Goal: Information Seeking & Learning: Find specific page/section

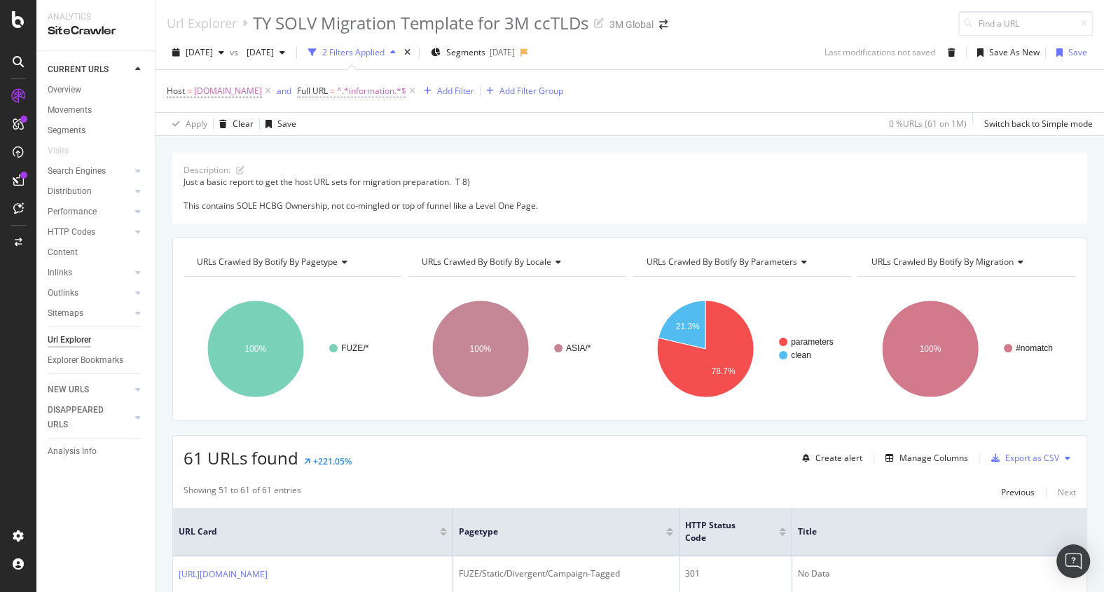
scroll to position [100, 0]
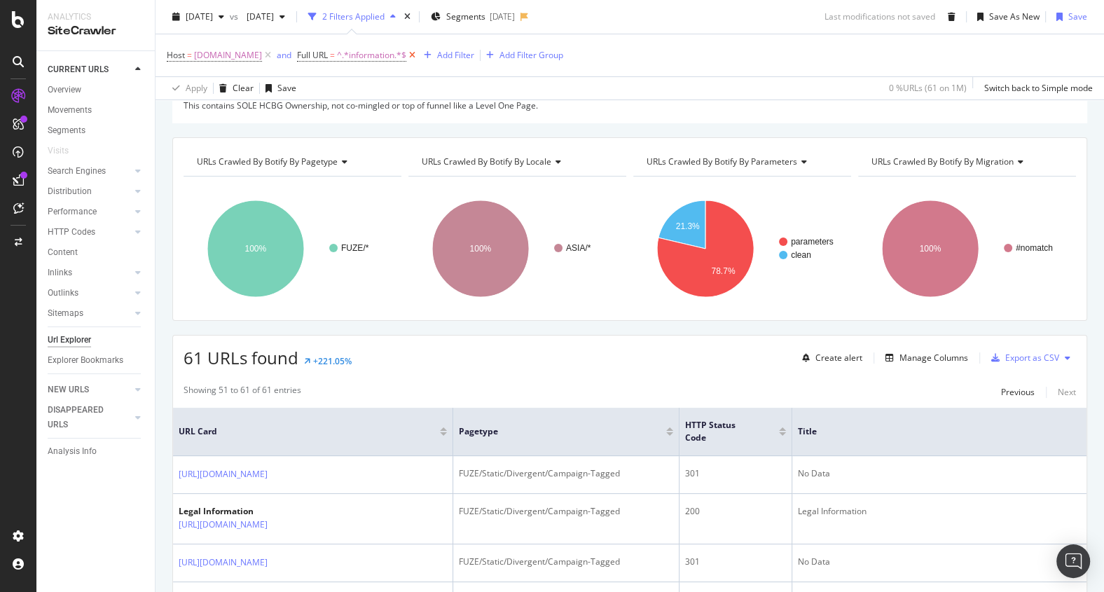
click at [409, 60] on icon at bounding box center [412, 55] width 12 height 14
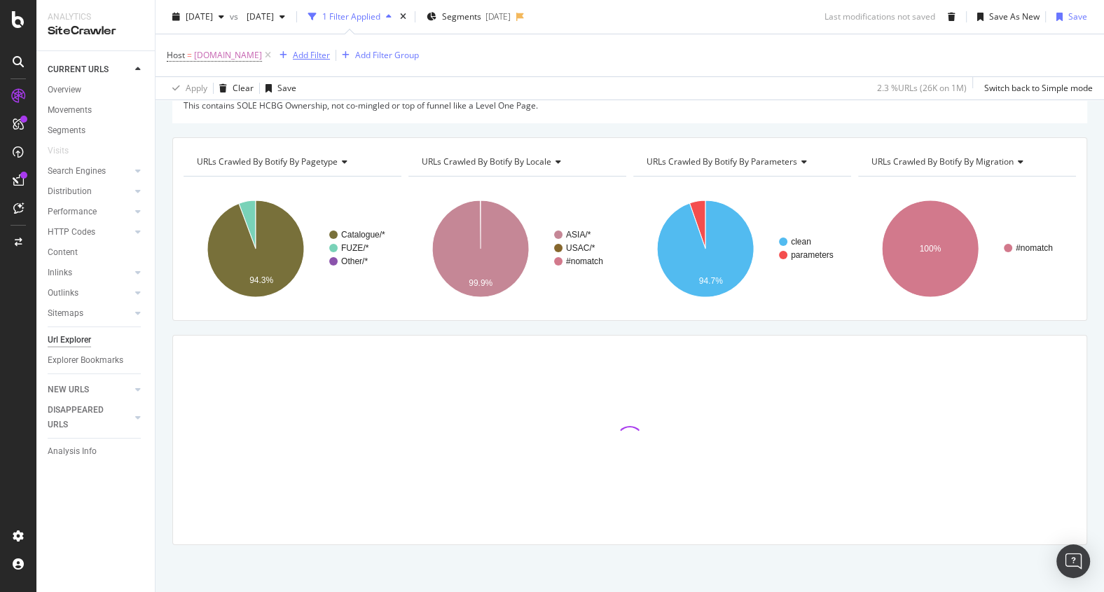
click at [304, 54] on div "Add Filter" at bounding box center [311, 55] width 37 height 12
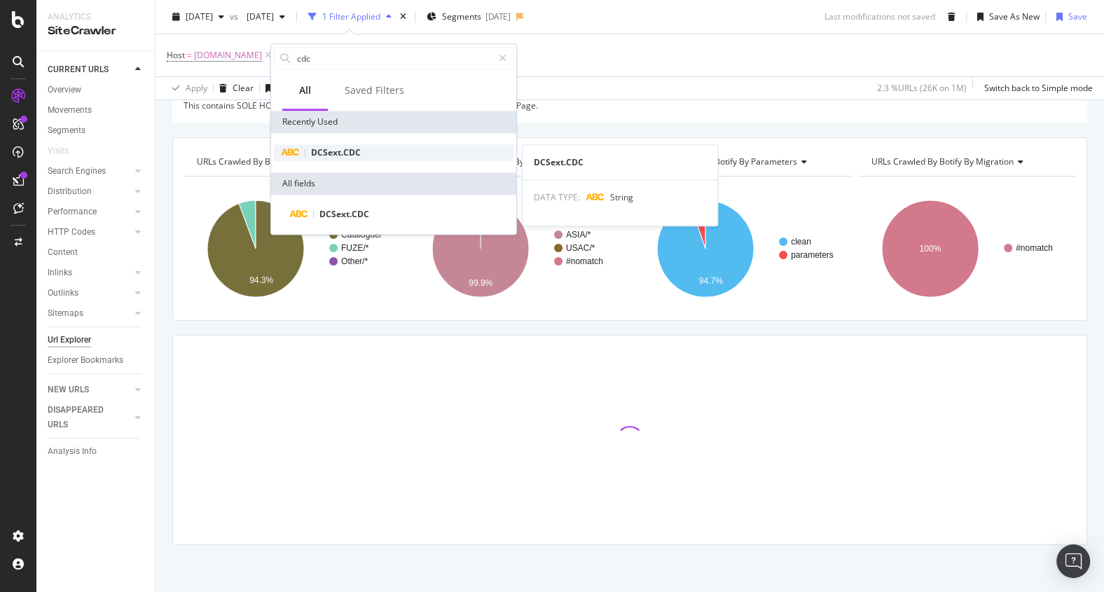
type input "cdc"
click at [326, 159] on div "DCSext.CDC" at bounding box center [394, 152] width 240 height 17
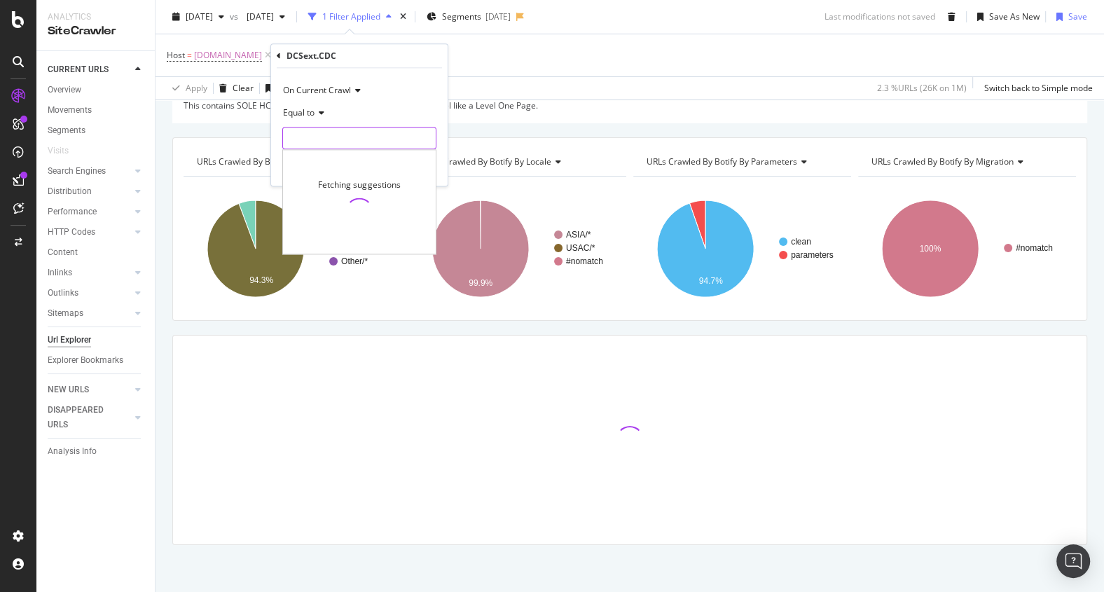
click at [321, 142] on input "text" at bounding box center [359, 138] width 153 height 22
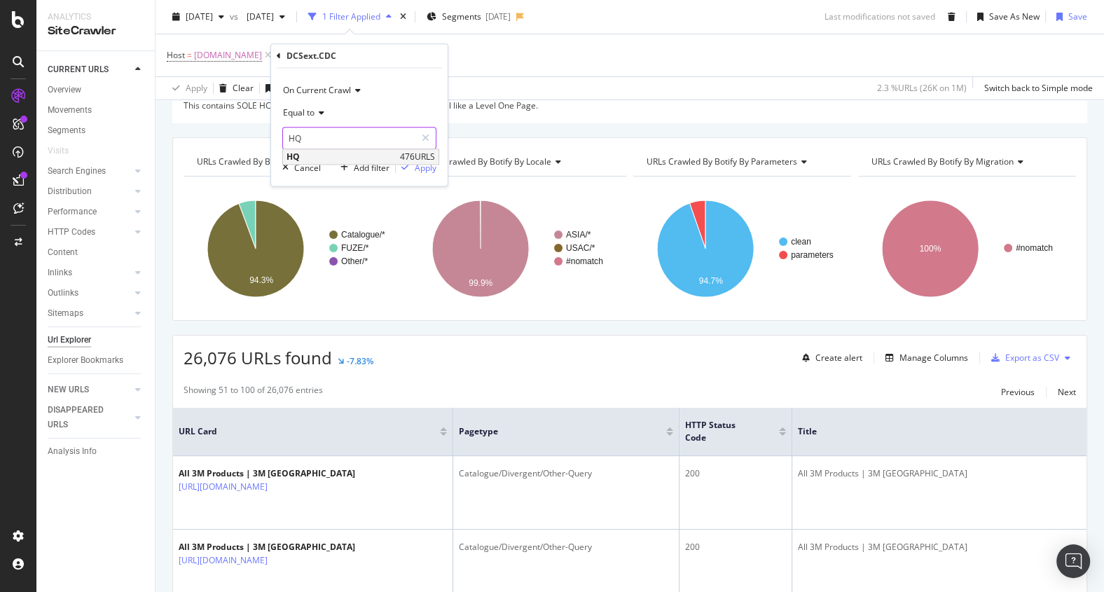
type input "HQ"
click at [370, 155] on span "HQ" at bounding box center [341, 157] width 110 height 12
drag, startPoint x: 432, startPoint y: 175, endPoint x: 429, endPoint y: 166, distance: 9.8
click at [429, 166] on div "On Current Crawl Equal to HQ HQ Cancel Add filter Apply" at bounding box center [359, 127] width 176 height 118
click at [429, 166] on div "Apply" at bounding box center [426, 168] width 22 height 12
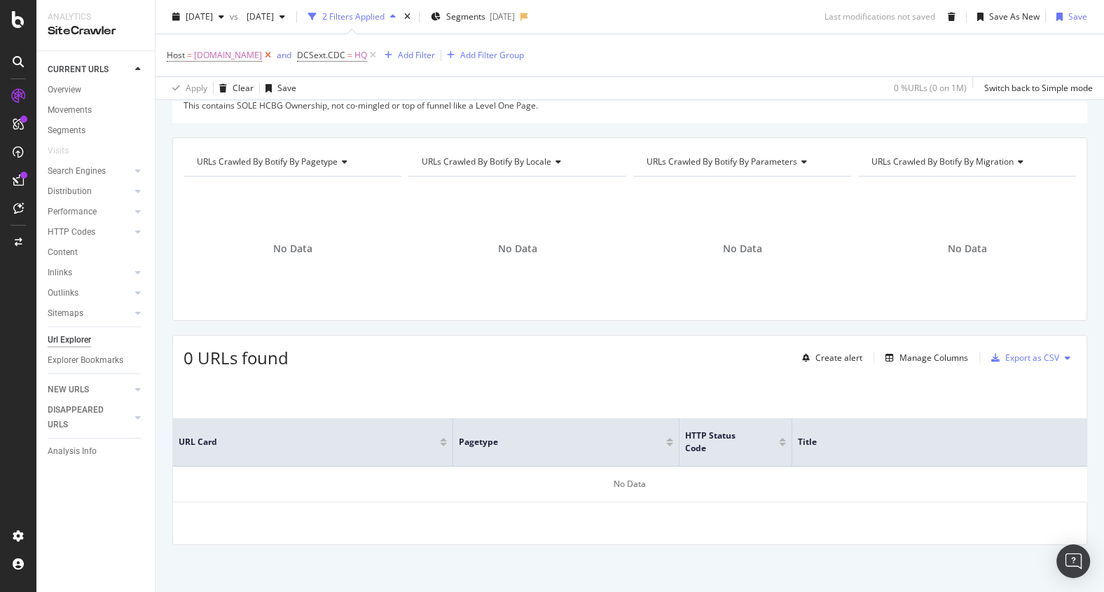
click at [268, 54] on icon at bounding box center [268, 55] width 12 height 14
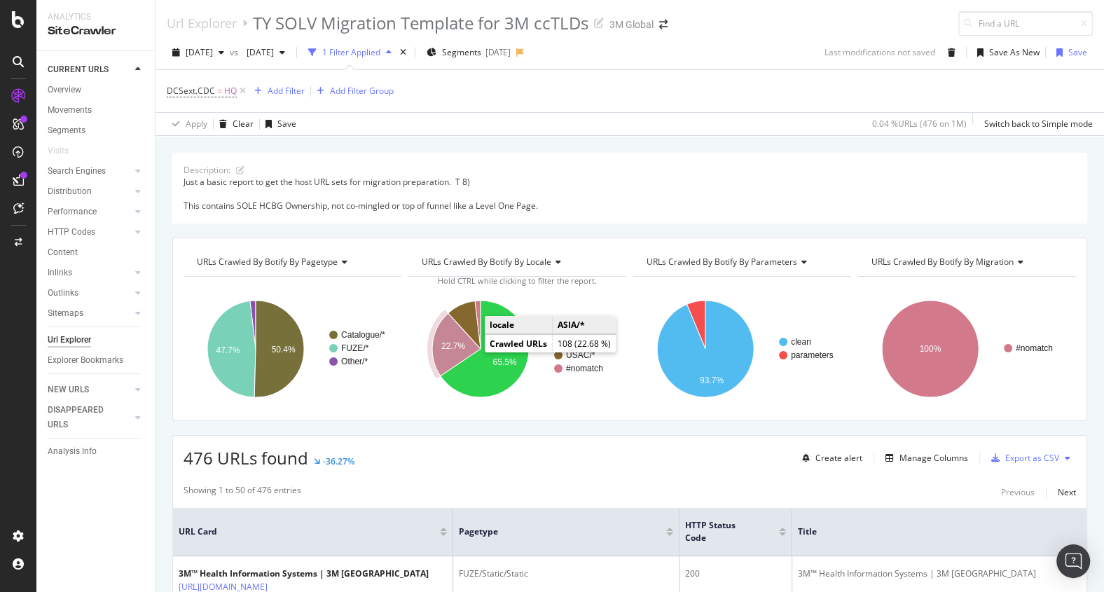
click at [467, 349] on icon "A chart." at bounding box center [456, 344] width 48 height 63
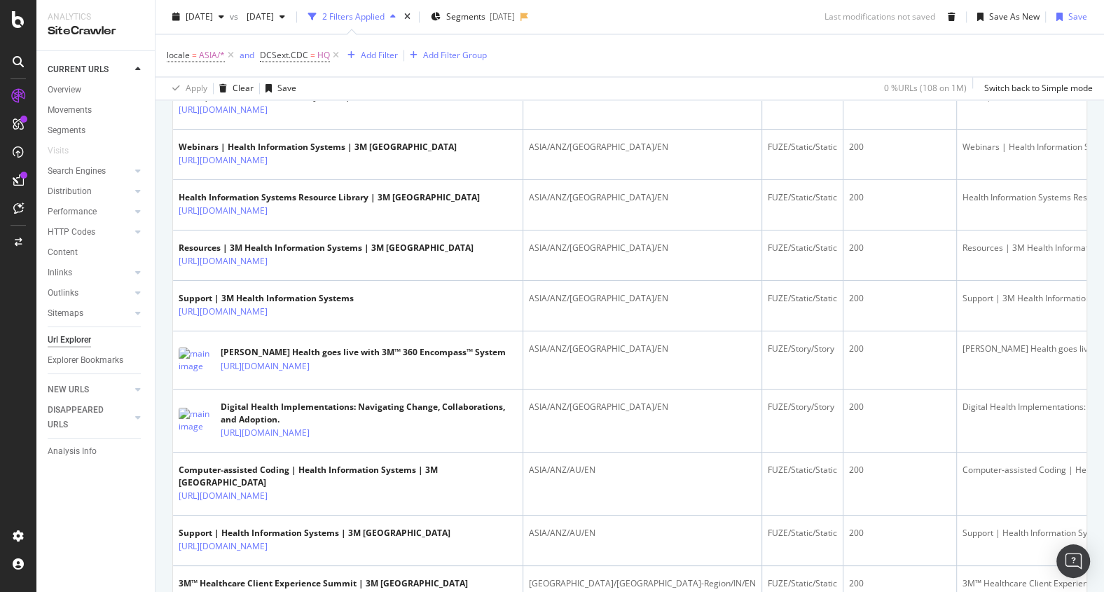
scroll to position [1919, 0]
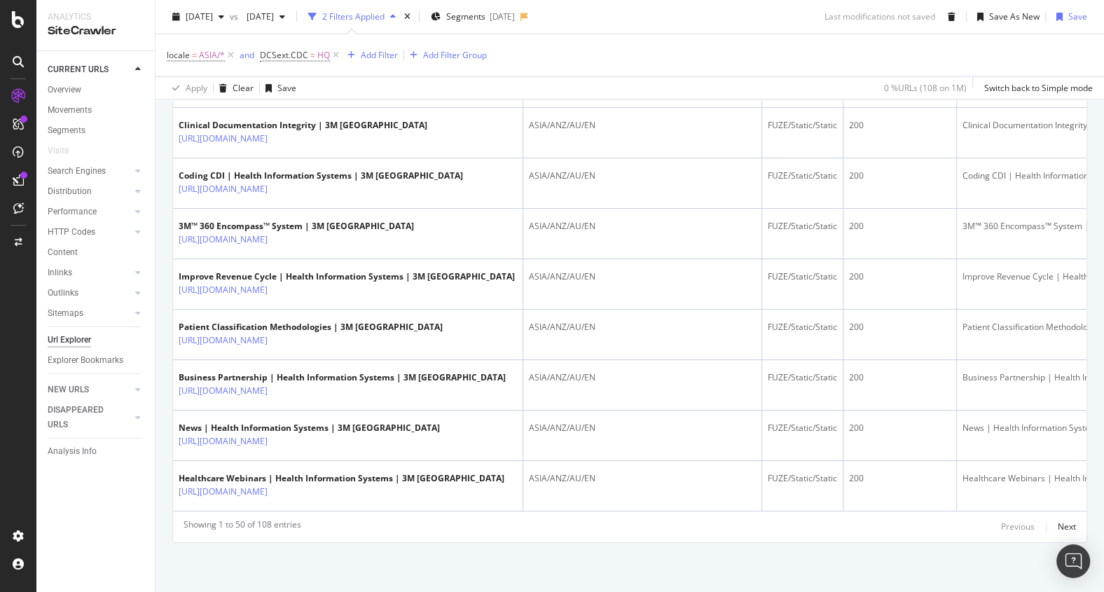
scroll to position [3060, 0]
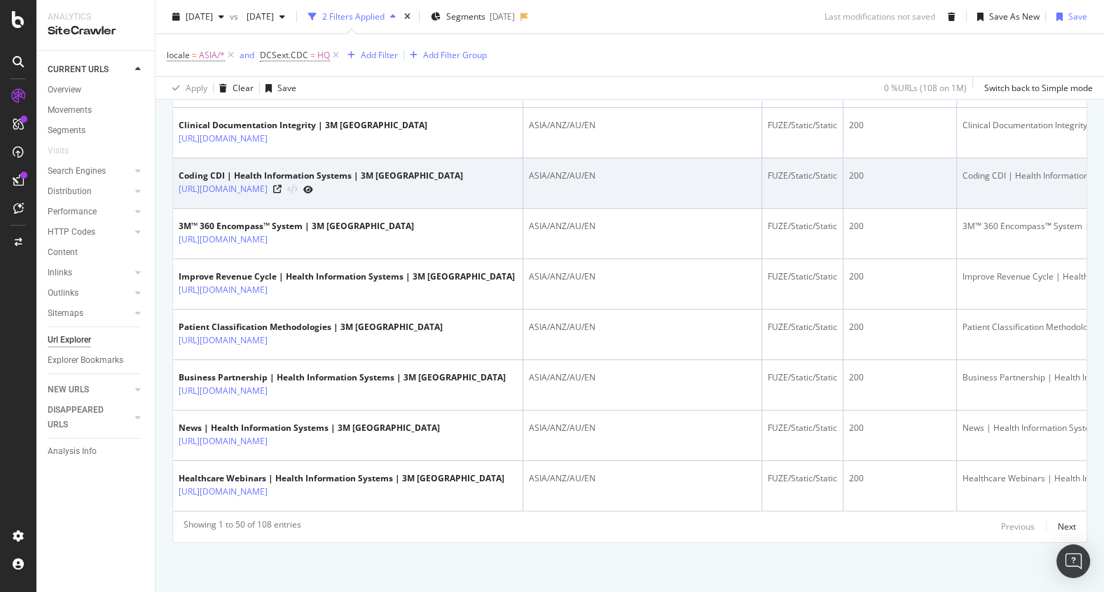
click at [463, 197] on div "[URL][DOMAIN_NAME]" at bounding box center [321, 189] width 284 height 15
click at [313, 197] on div at bounding box center [293, 189] width 40 height 15
click at [282, 193] on icon at bounding box center [277, 189] width 8 height 8
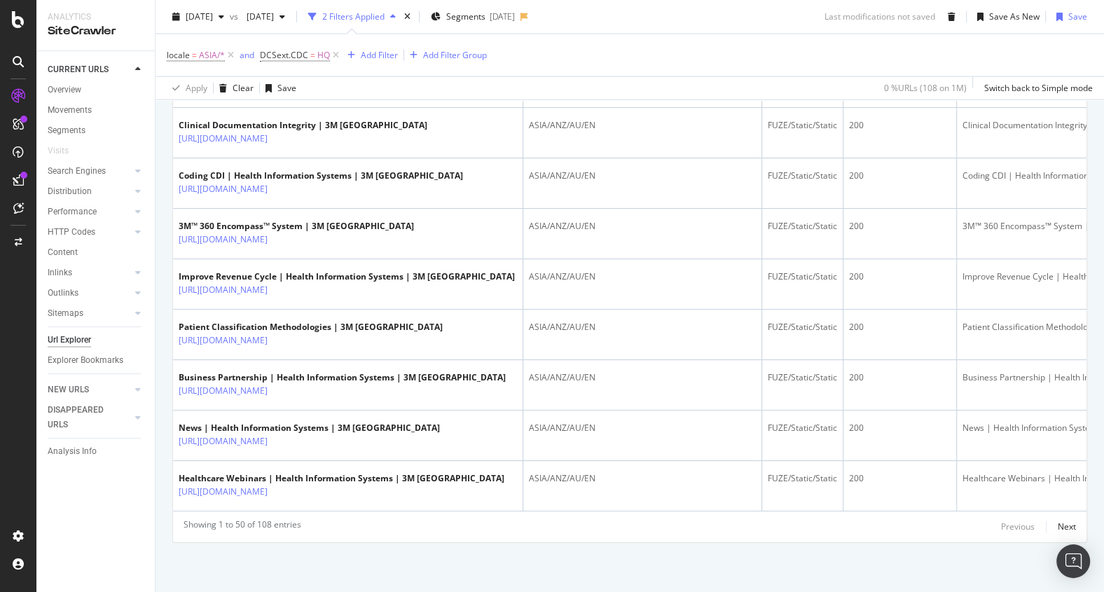
scroll to position [3215, 0]
click at [1067, 528] on div "Next" at bounding box center [1067, 526] width 18 height 12
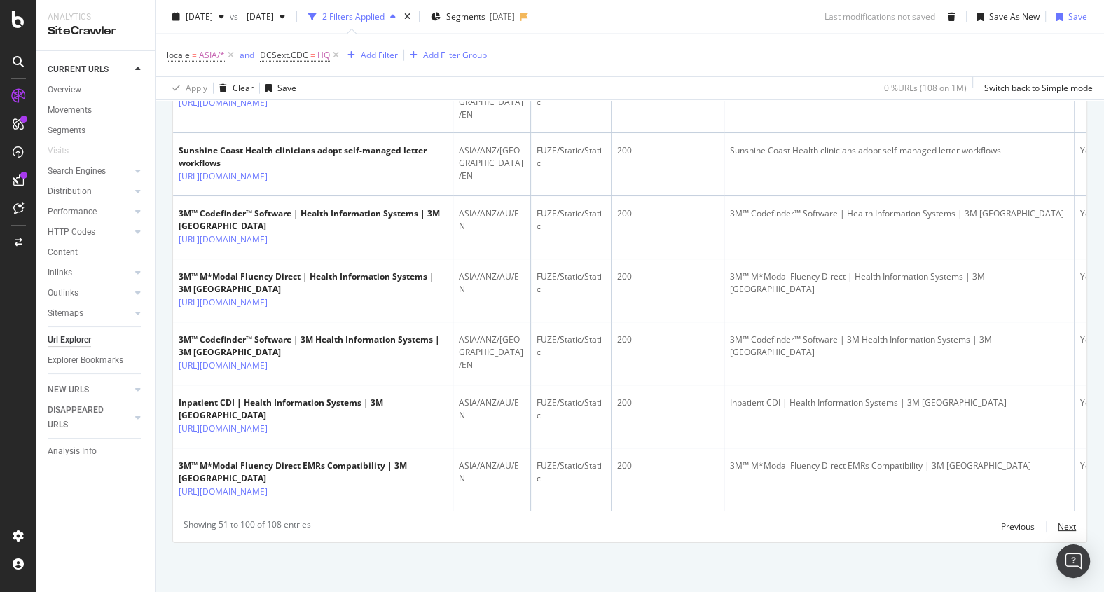
scroll to position [4399, 0]
click at [1068, 527] on div "Next" at bounding box center [1067, 526] width 18 height 12
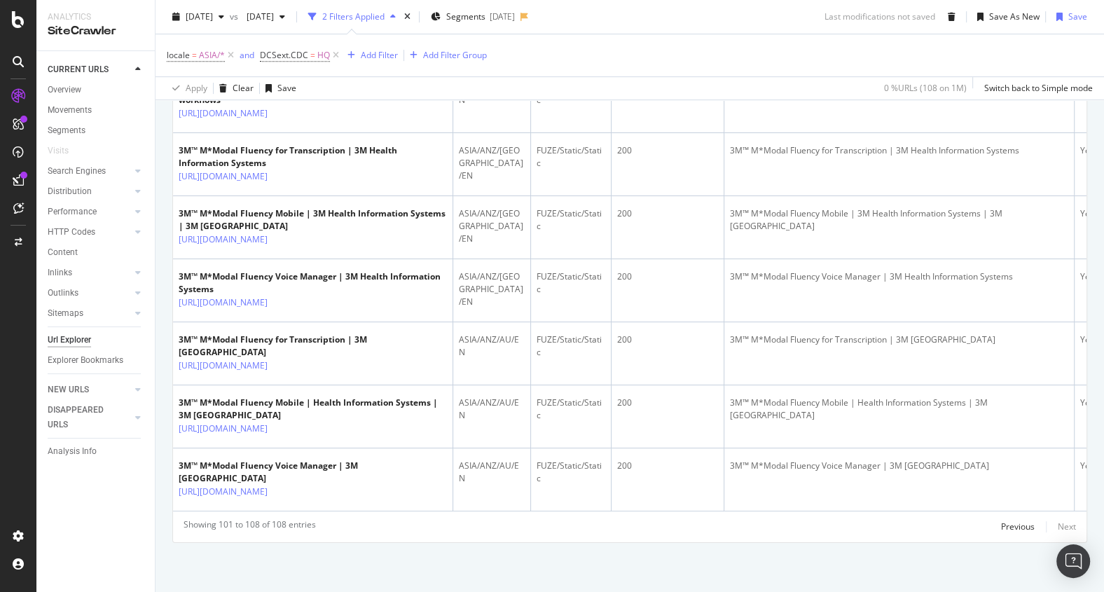
scroll to position [102, 0]
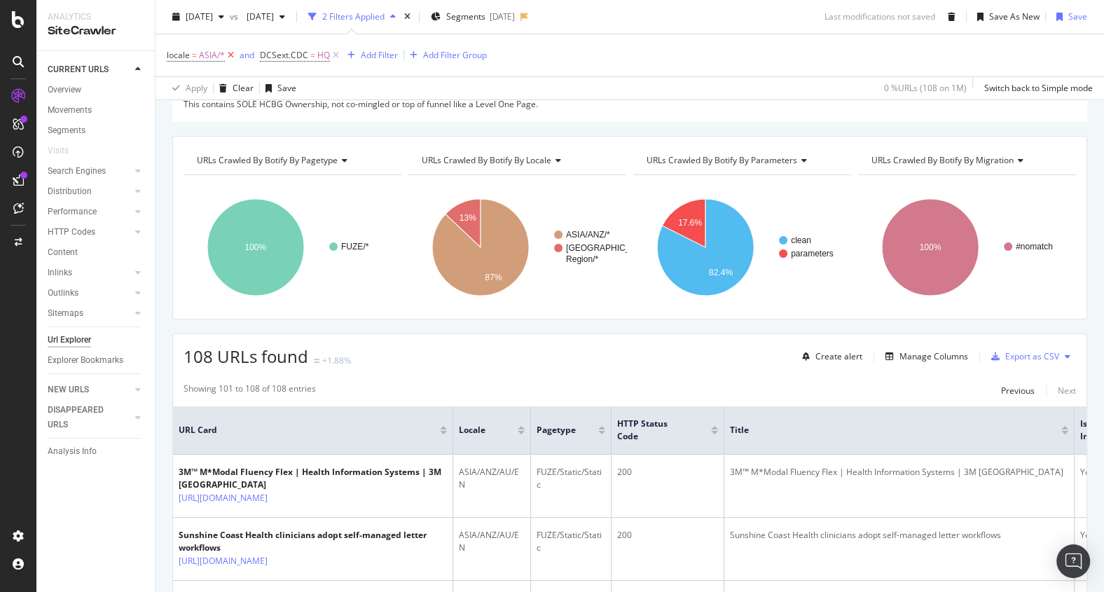
click at [228, 55] on icon at bounding box center [231, 55] width 12 height 14
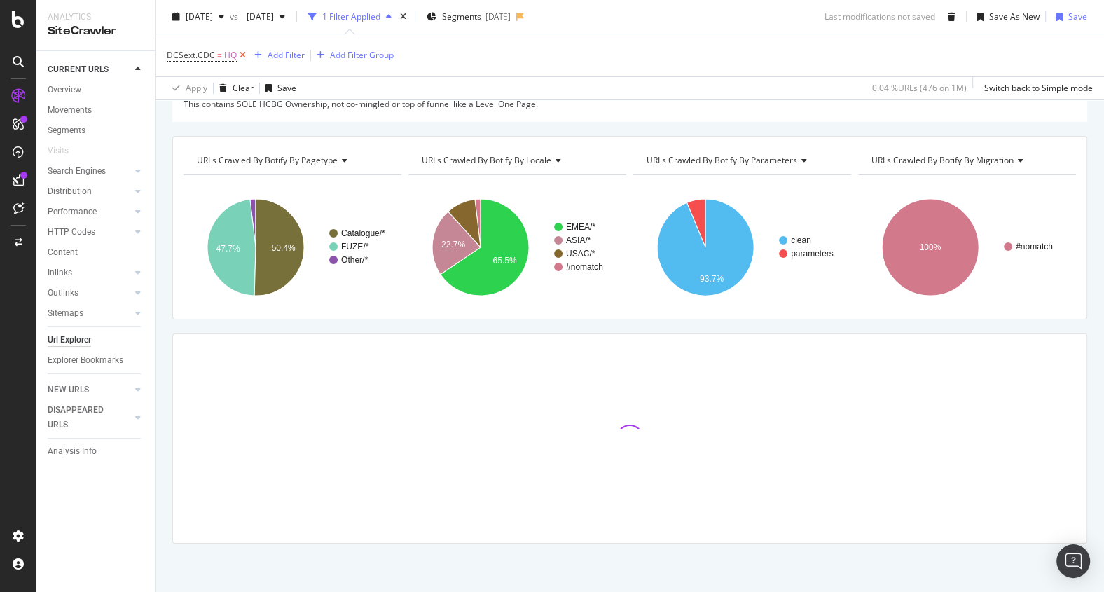
scroll to position [101, 0]
click at [240, 53] on icon at bounding box center [243, 55] width 12 height 14
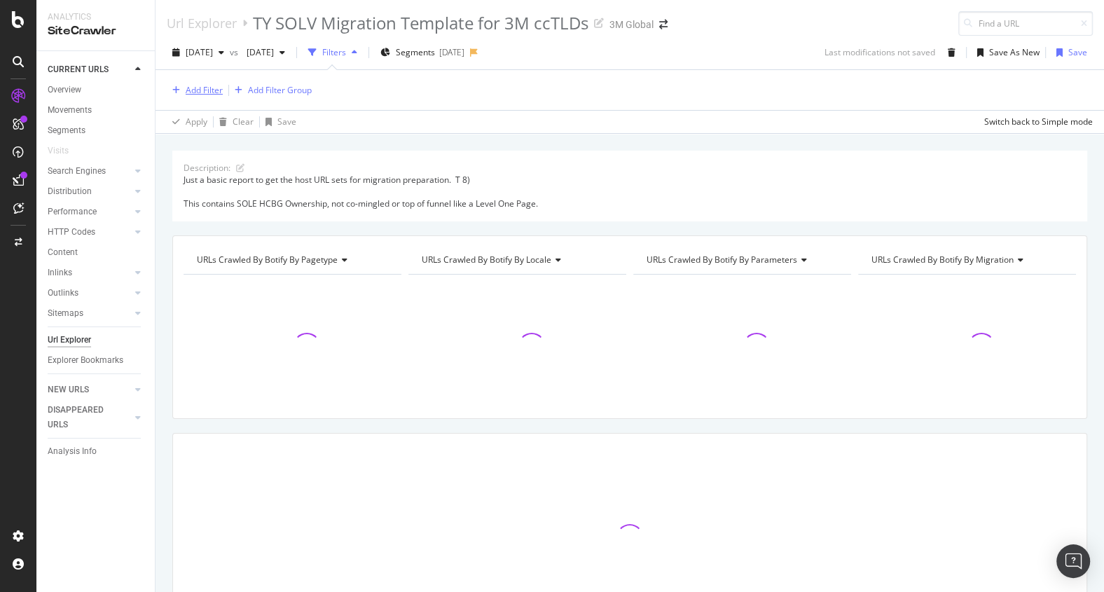
click at [212, 91] on div "Add Filter" at bounding box center [204, 90] width 37 height 12
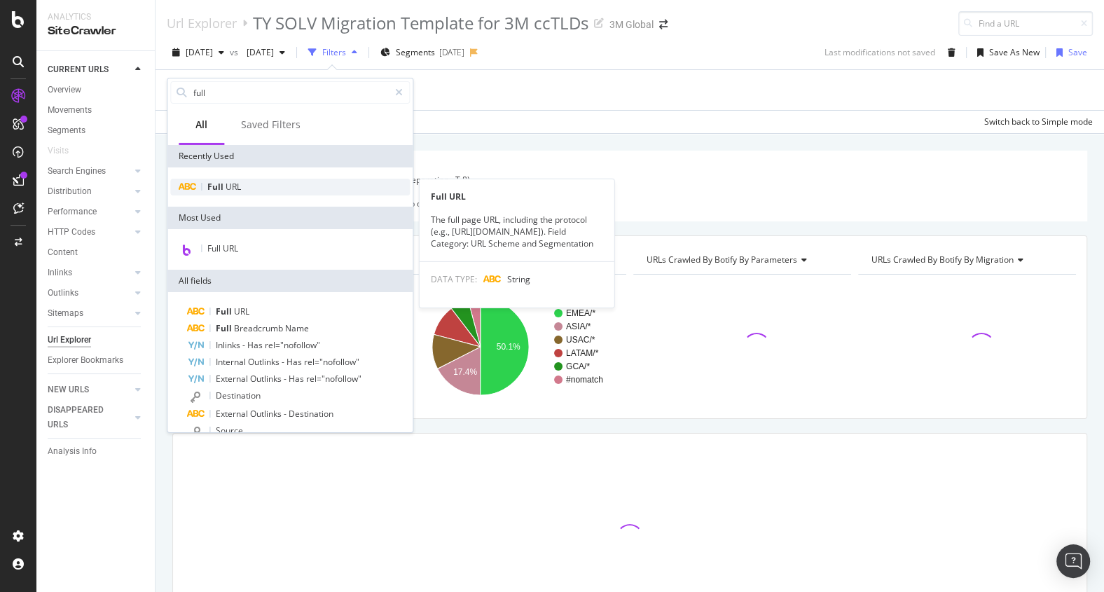
type input "full"
click at [231, 187] on span "URL" at bounding box center [233, 187] width 15 height 12
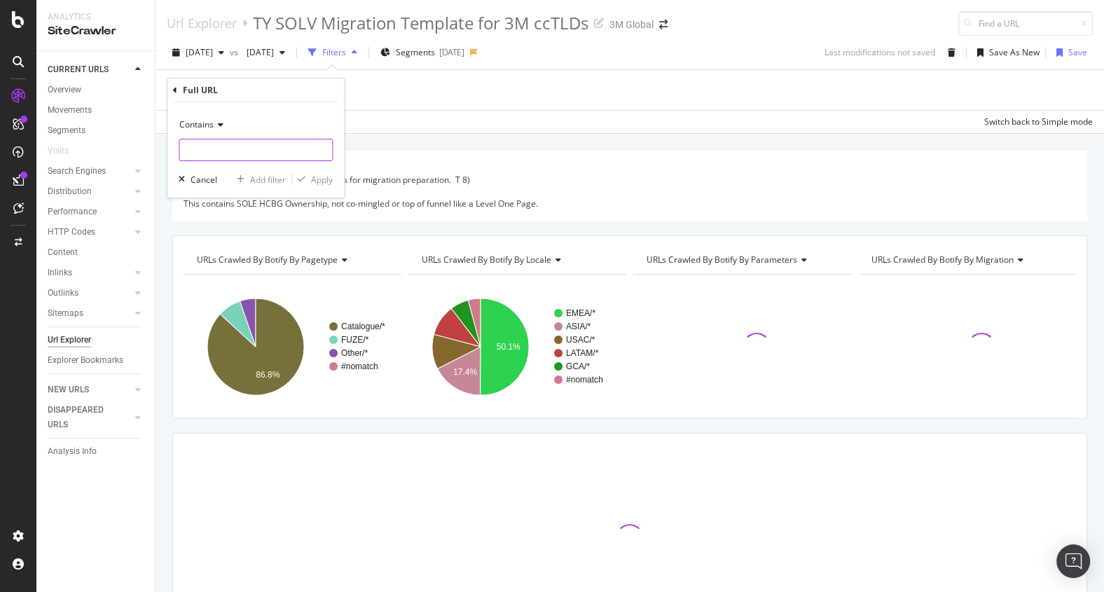
click at [220, 146] on input "text" at bounding box center [255, 150] width 153 height 22
paste input "health-information-systems-sg/"
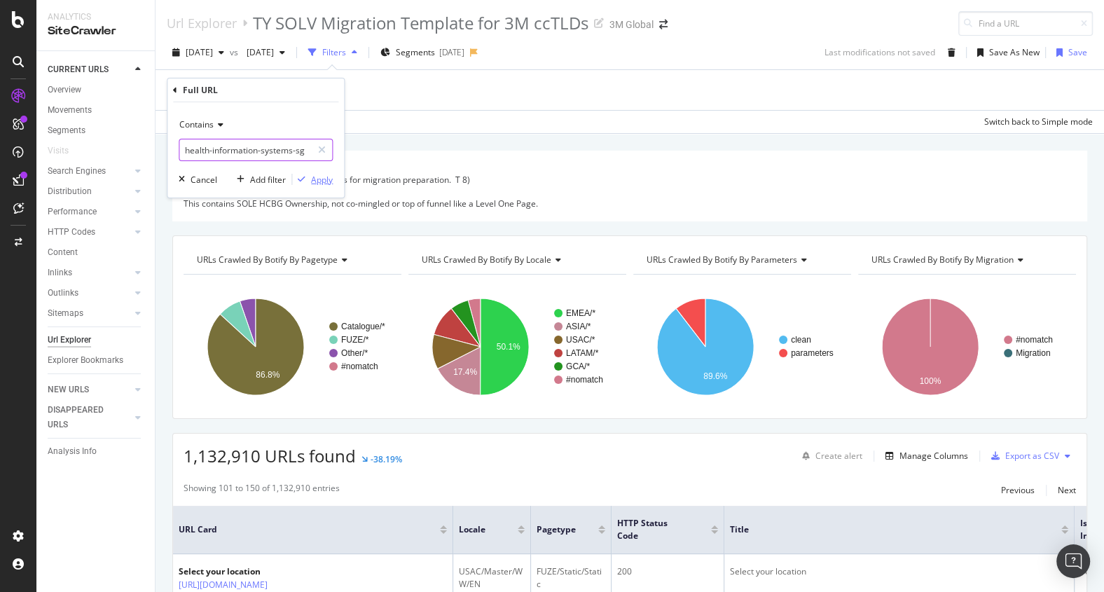
type input "health-information-systems-sg"
click at [326, 176] on div "Apply" at bounding box center [322, 179] width 22 height 12
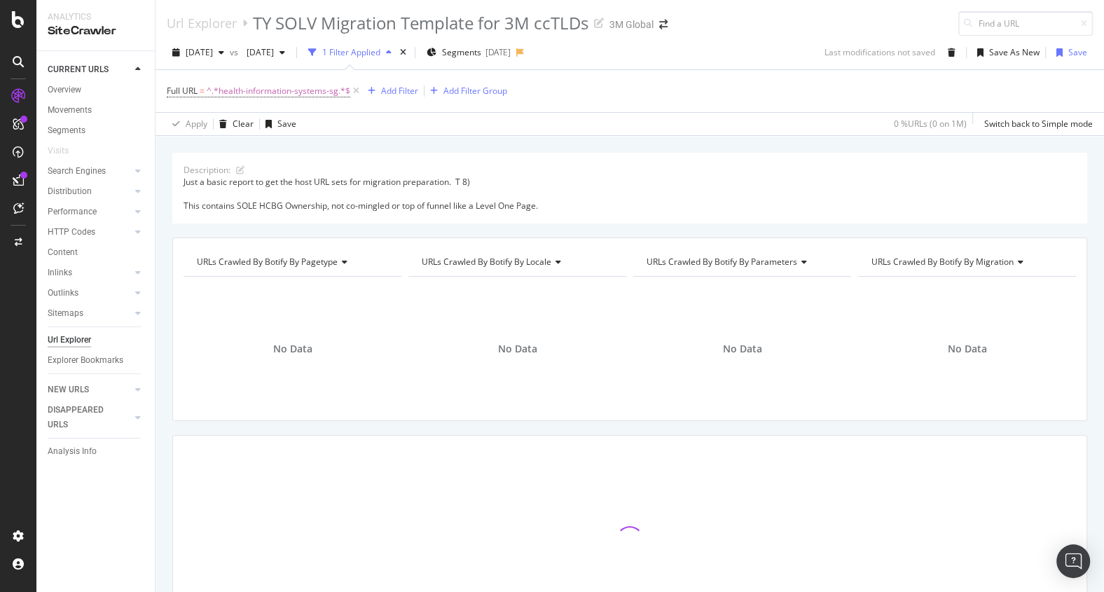
drag, startPoint x: 326, startPoint y: 176, endPoint x: 532, endPoint y: 406, distance: 308.0
click at [532, 406] on div "Description: Just a basic report to get the host URL sets for migration prepara…" at bounding box center [629, 423] width 948 height 541
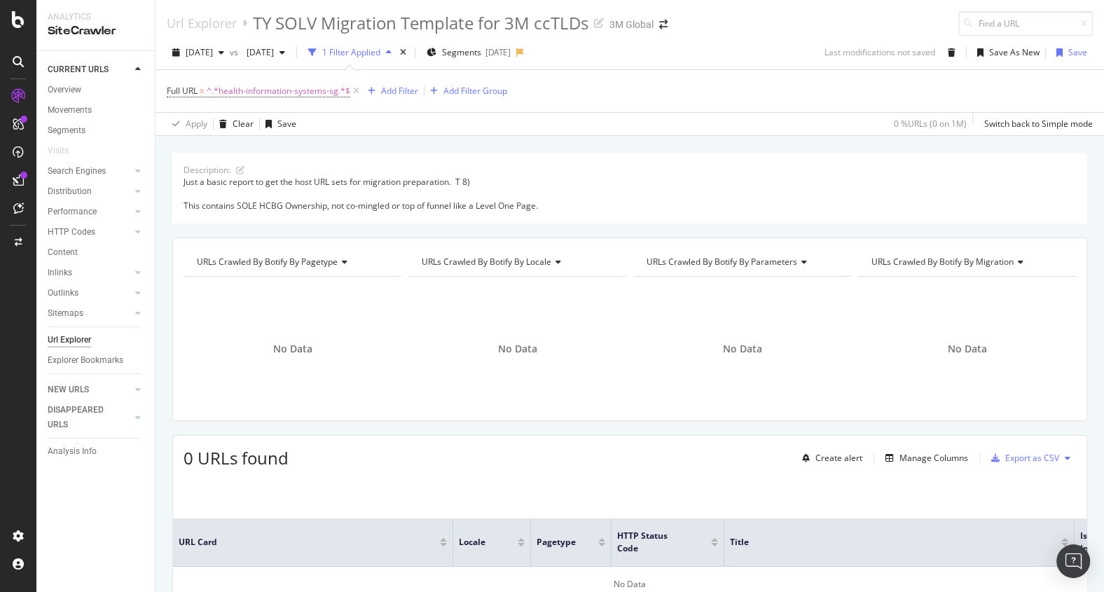
click at [876, 30] on div "Url Explorer TY SOLV Migration Template for 3M ccTLDs 3M Global" at bounding box center [629, 18] width 948 height 36
click at [213, 53] on span "[DATE]" at bounding box center [199, 52] width 27 height 12
click at [232, 129] on div "[DATE]" at bounding box center [224, 125] width 75 height 13
click at [213, 50] on span "[DATE]" at bounding box center [199, 52] width 27 height 12
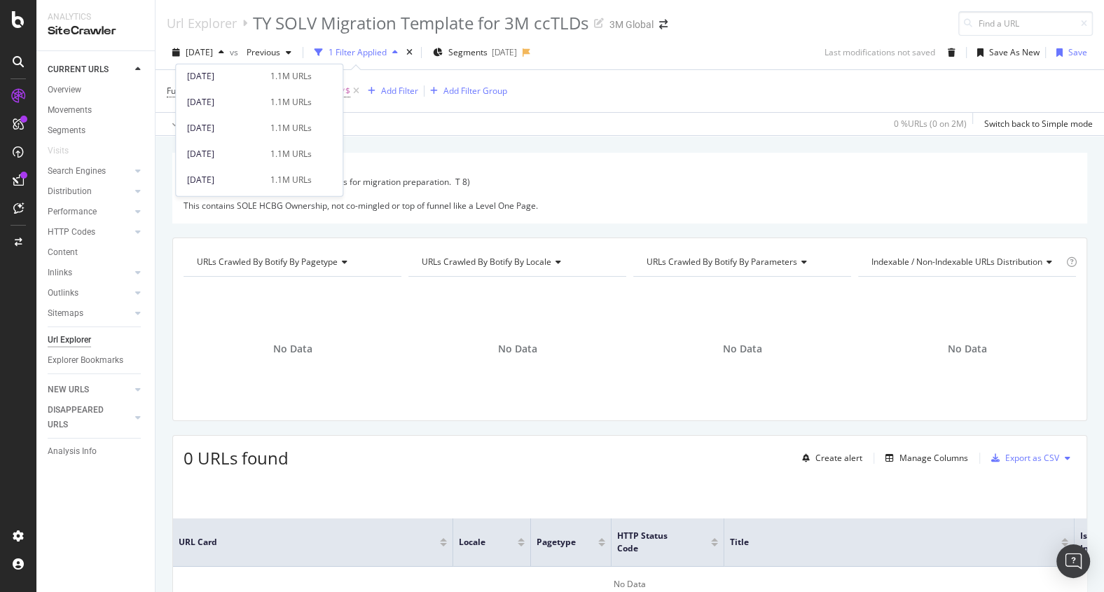
scroll to position [681, 0]
click at [258, 141] on div "[DATE]" at bounding box center [224, 143] width 75 height 13
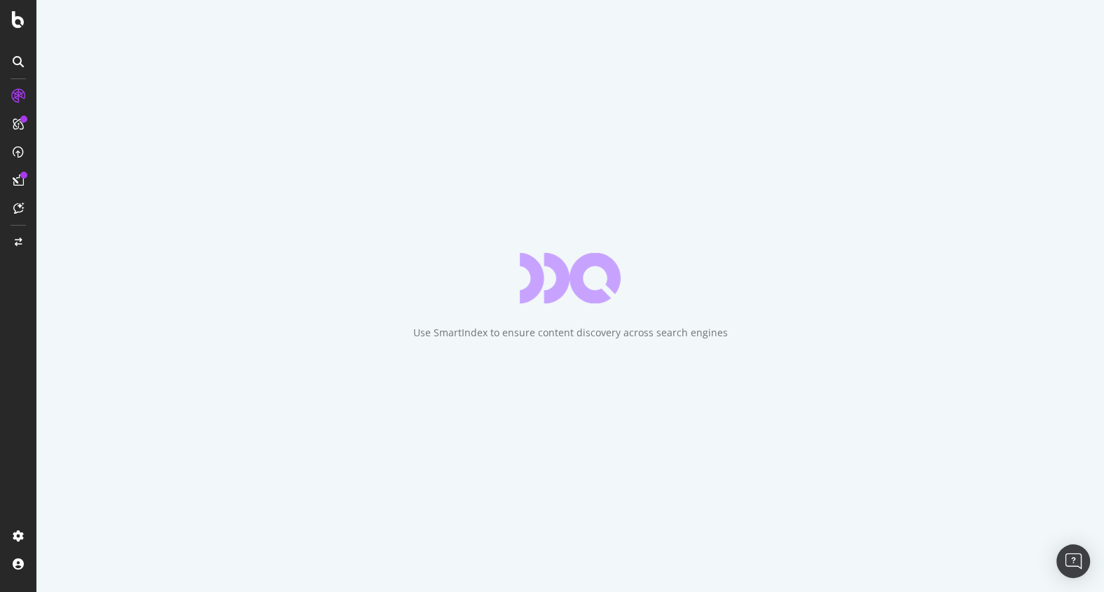
click at [258, 141] on div "Use SmartIndex to ensure content discovery across search engines" at bounding box center [569, 296] width 1067 height 592
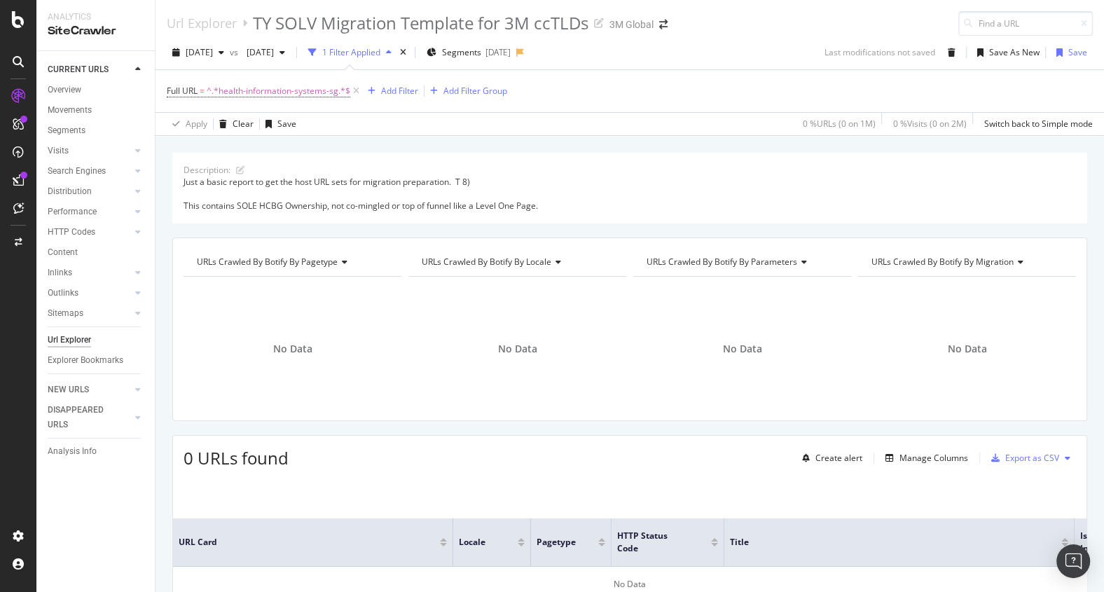
drag, startPoint x: 155, startPoint y: 2, endPoint x: 147, endPoint y: 4, distance: 8.5
click at [147, 4] on div "Analytics SiteCrawler CURRENT URLS Overview Movements Segments Visits Analysis …" at bounding box center [95, 296] width 119 height 592
